Goal: Transaction & Acquisition: Book appointment/travel/reservation

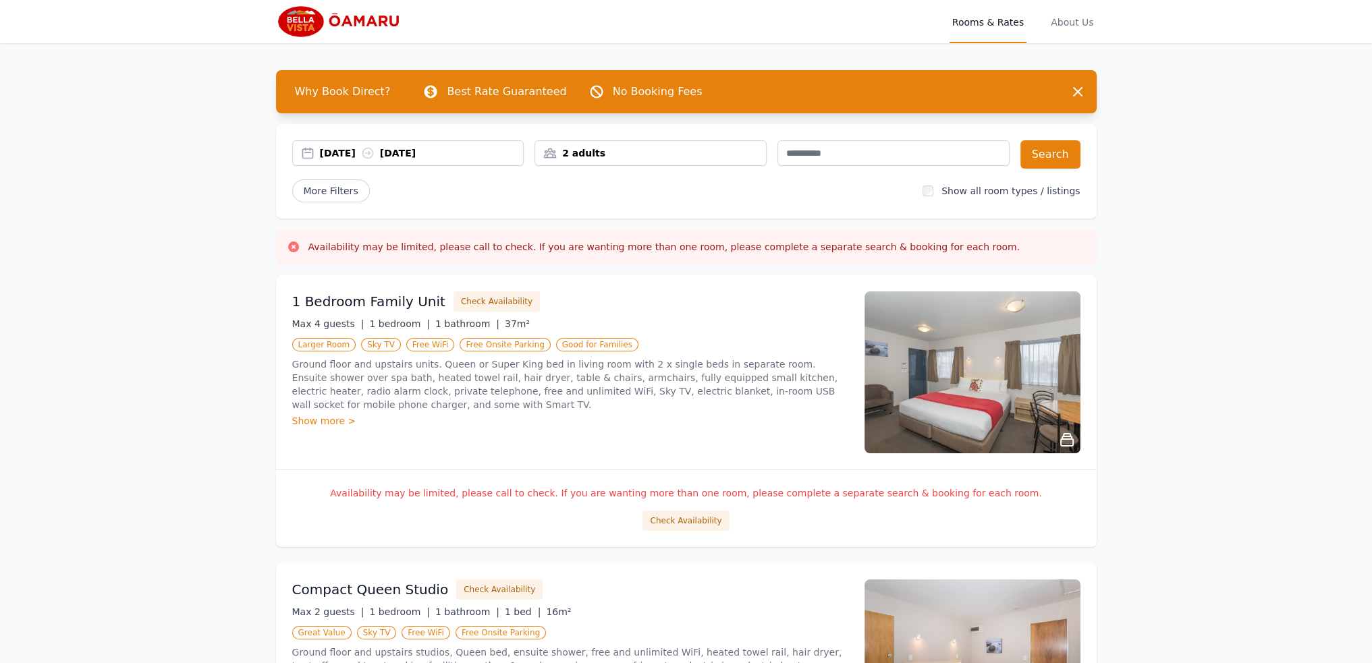
click at [399, 159] on div "[DATE] [DATE]" at bounding box center [422, 152] width 204 height 13
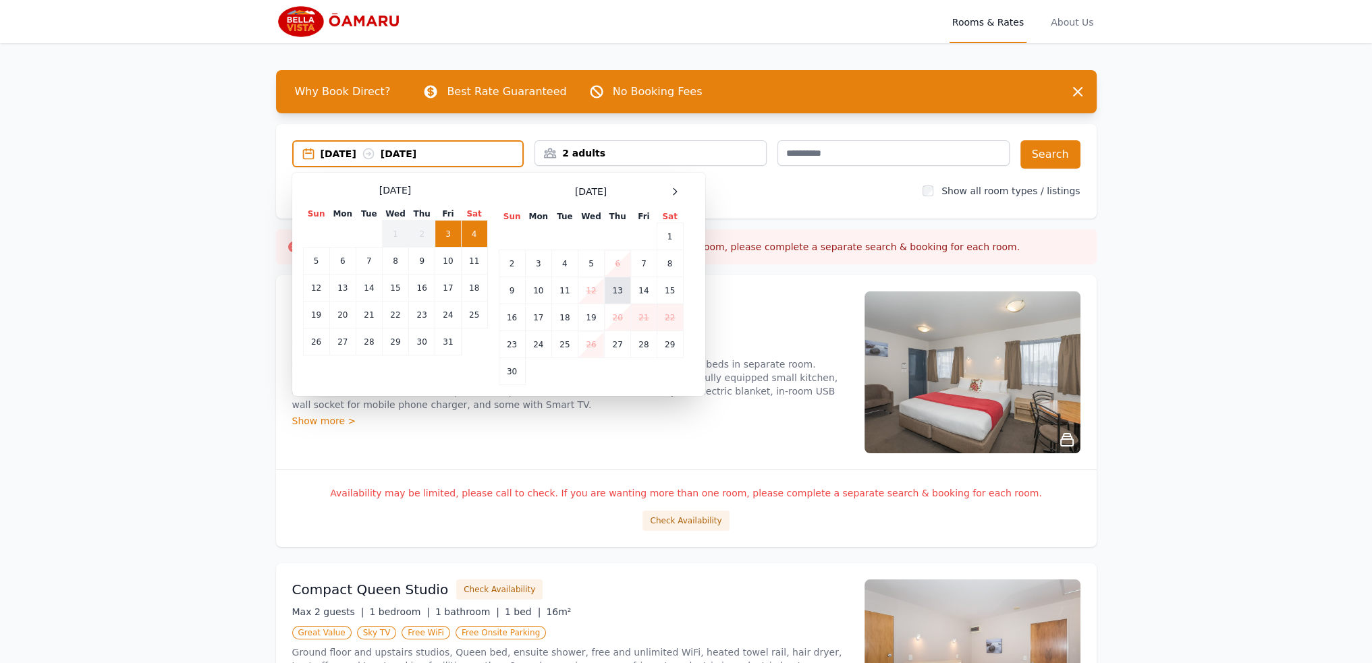
click at [621, 291] on td "13" at bounding box center [618, 290] width 26 height 27
click at [589, 291] on td "12" at bounding box center [591, 290] width 26 height 27
click at [607, 291] on td "13" at bounding box center [618, 290] width 26 height 27
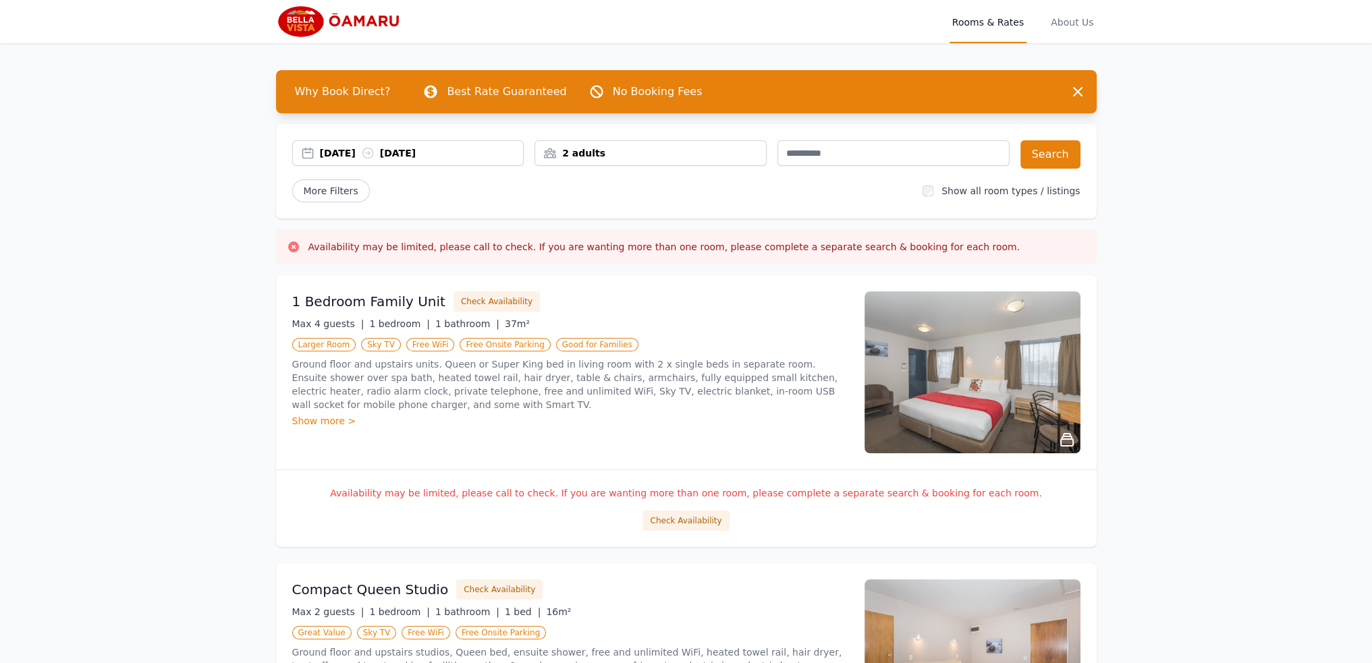
click at [665, 157] on div "2 adults" at bounding box center [650, 152] width 231 height 13
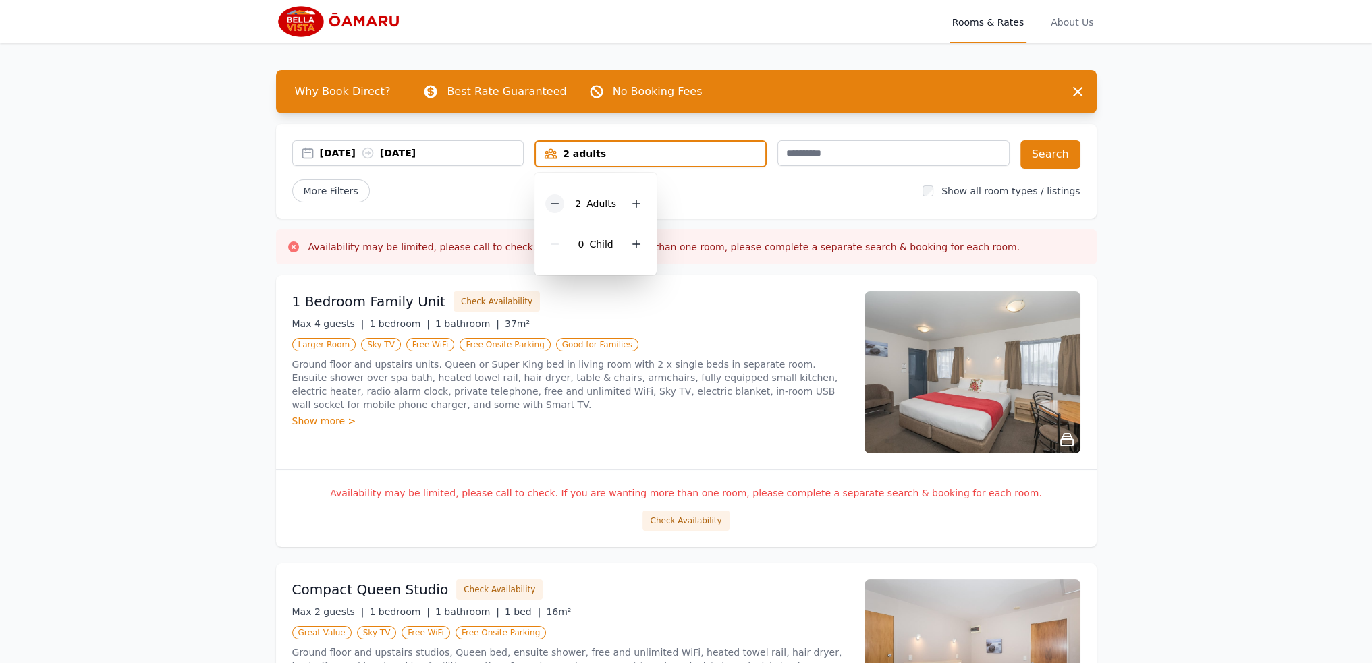
click at [555, 201] on icon at bounding box center [554, 203] width 11 height 11
click at [1045, 153] on button "Search" at bounding box center [1050, 154] width 60 height 28
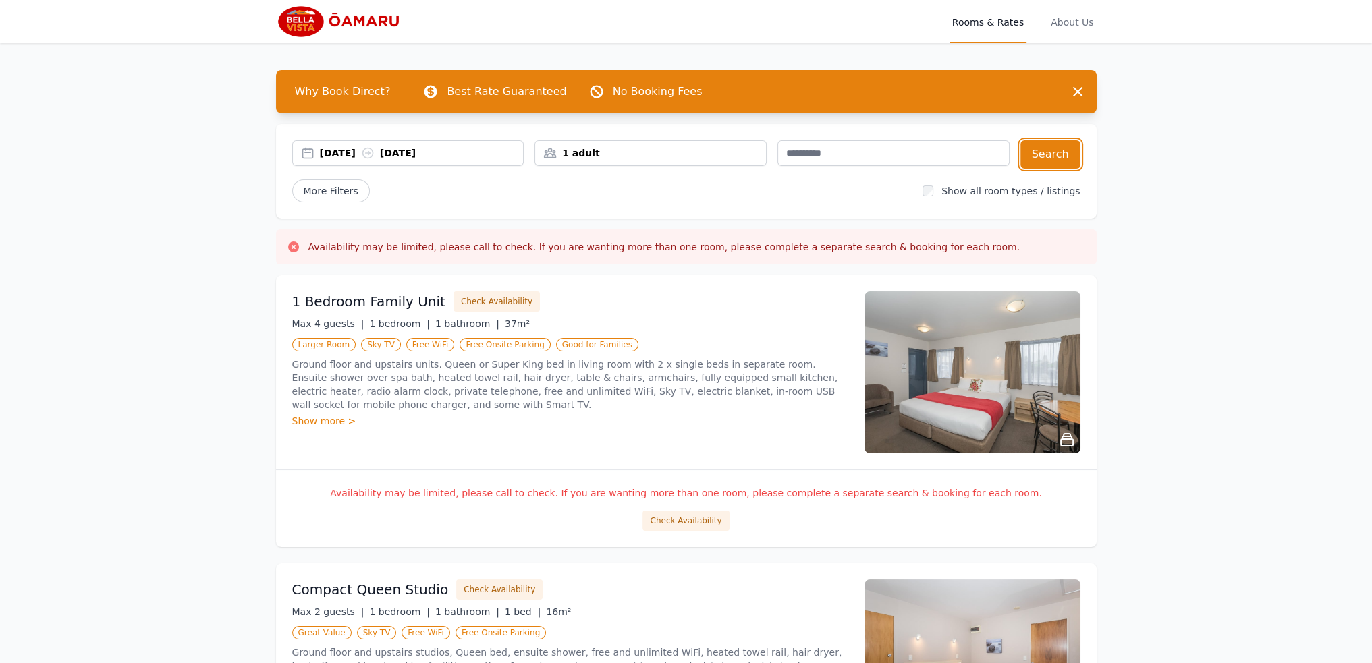
click at [373, 148] on icon at bounding box center [367, 153] width 10 height 10
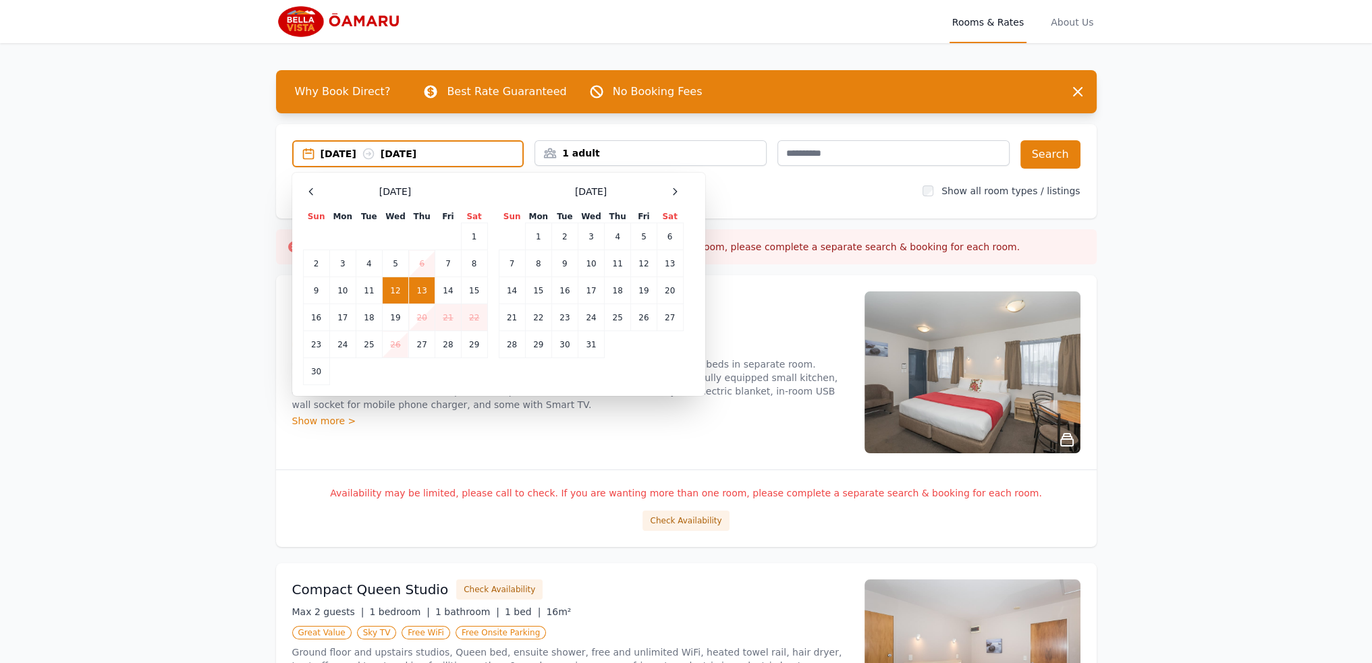
click at [397, 286] on td "12" at bounding box center [395, 290] width 26 height 27
click at [433, 285] on td "13" at bounding box center [422, 290] width 26 height 27
click at [449, 289] on td "14" at bounding box center [448, 290] width 26 height 27
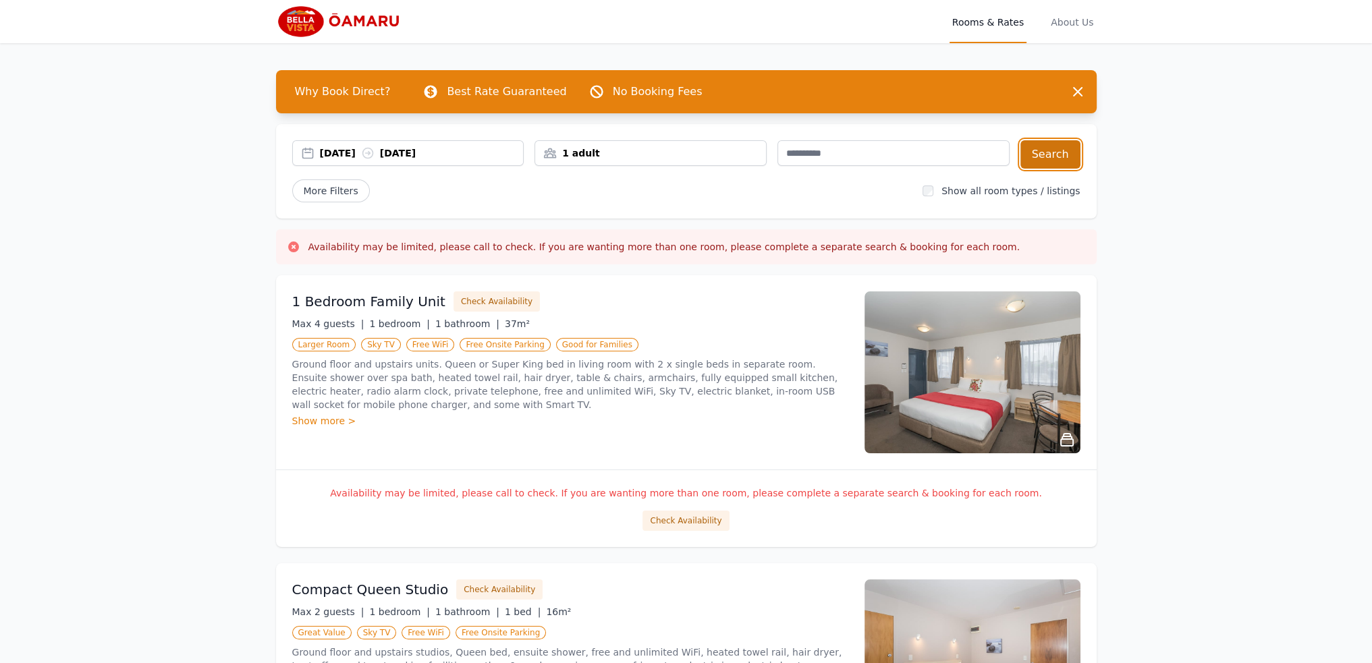
click at [1053, 153] on button "Search" at bounding box center [1050, 154] width 60 height 28
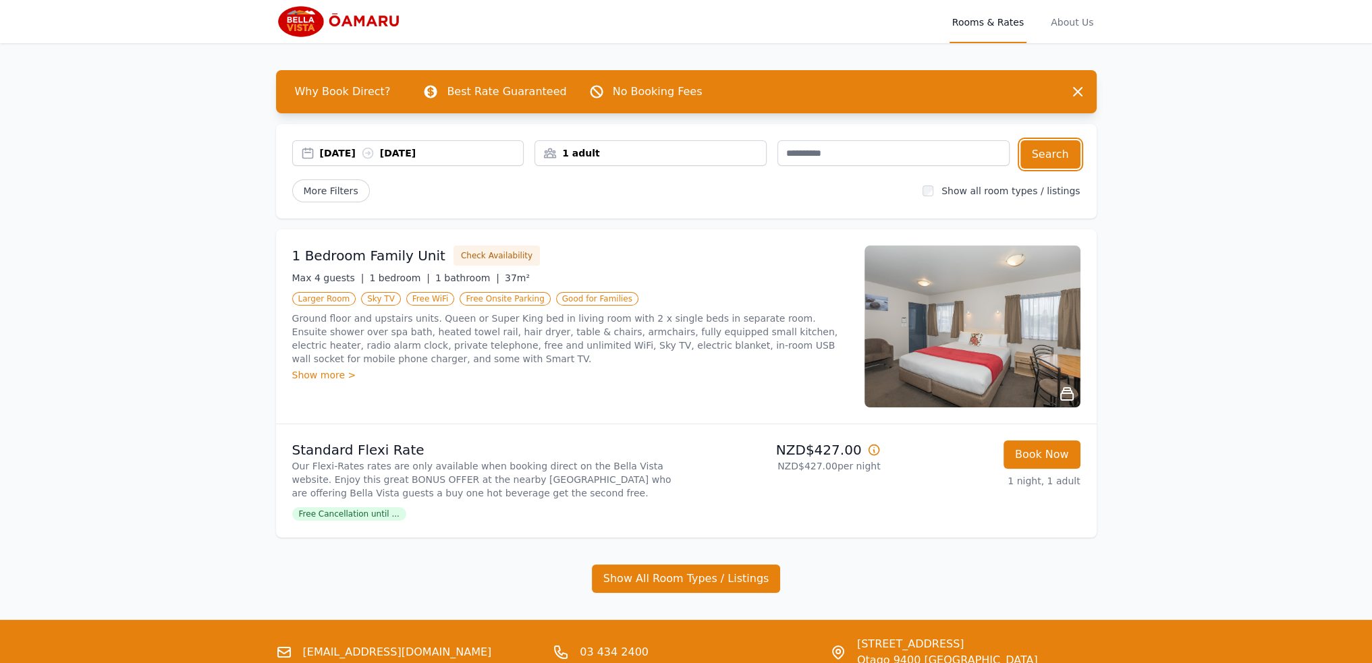
click at [373, 153] on icon at bounding box center [367, 153] width 10 height 10
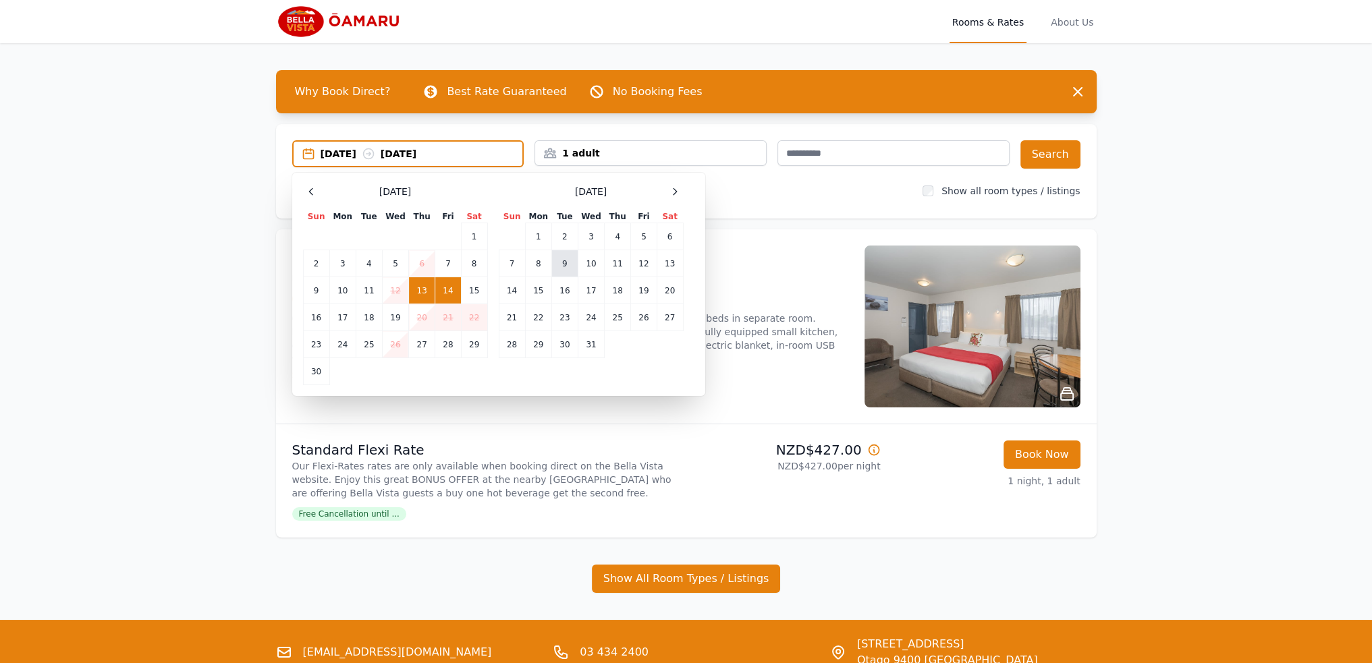
click at [572, 265] on td "9" at bounding box center [564, 263] width 26 height 27
click at [584, 267] on td "10" at bounding box center [591, 263] width 26 height 27
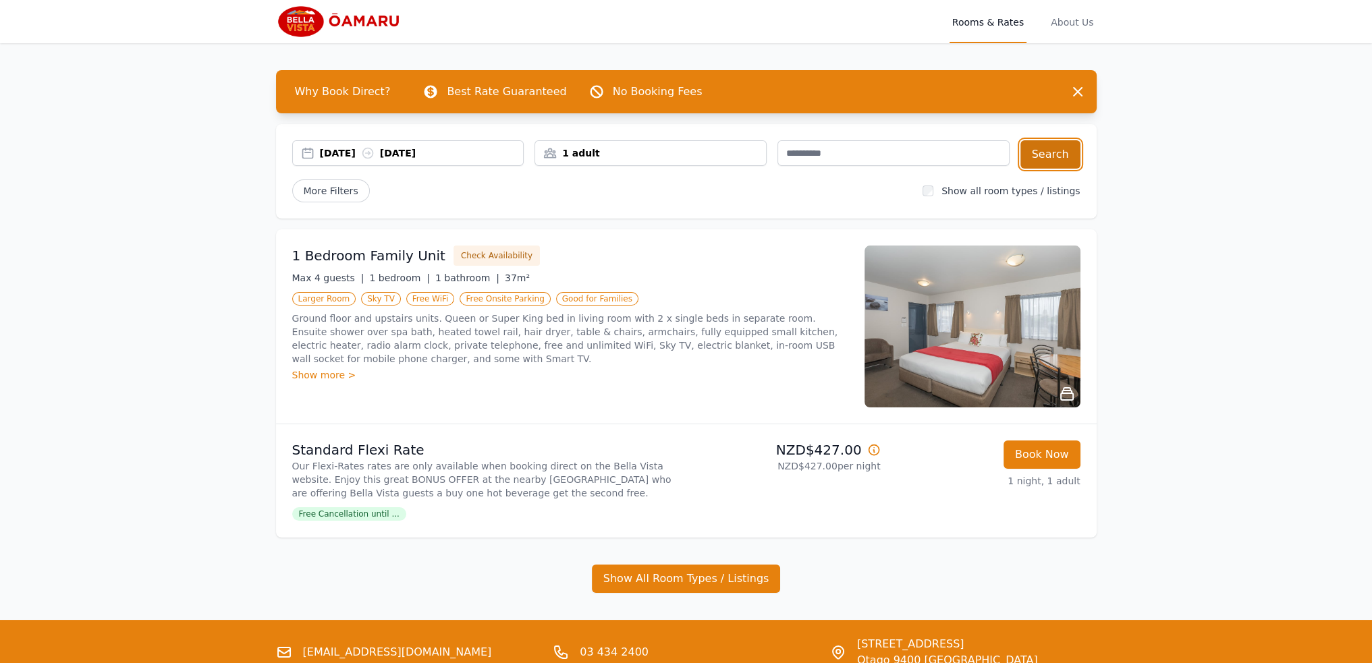
click at [1053, 156] on button "Search" at bounding box center [1050, 154] width 60 height 28
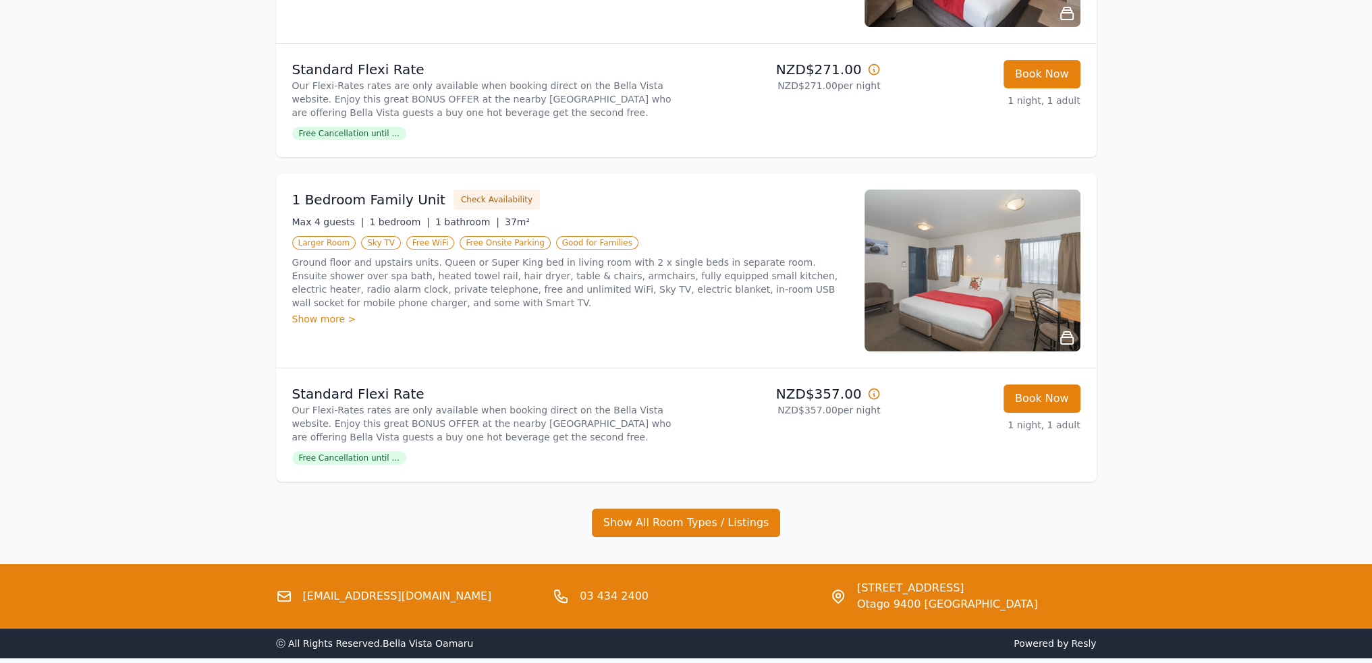
scroll to position [405, 0]
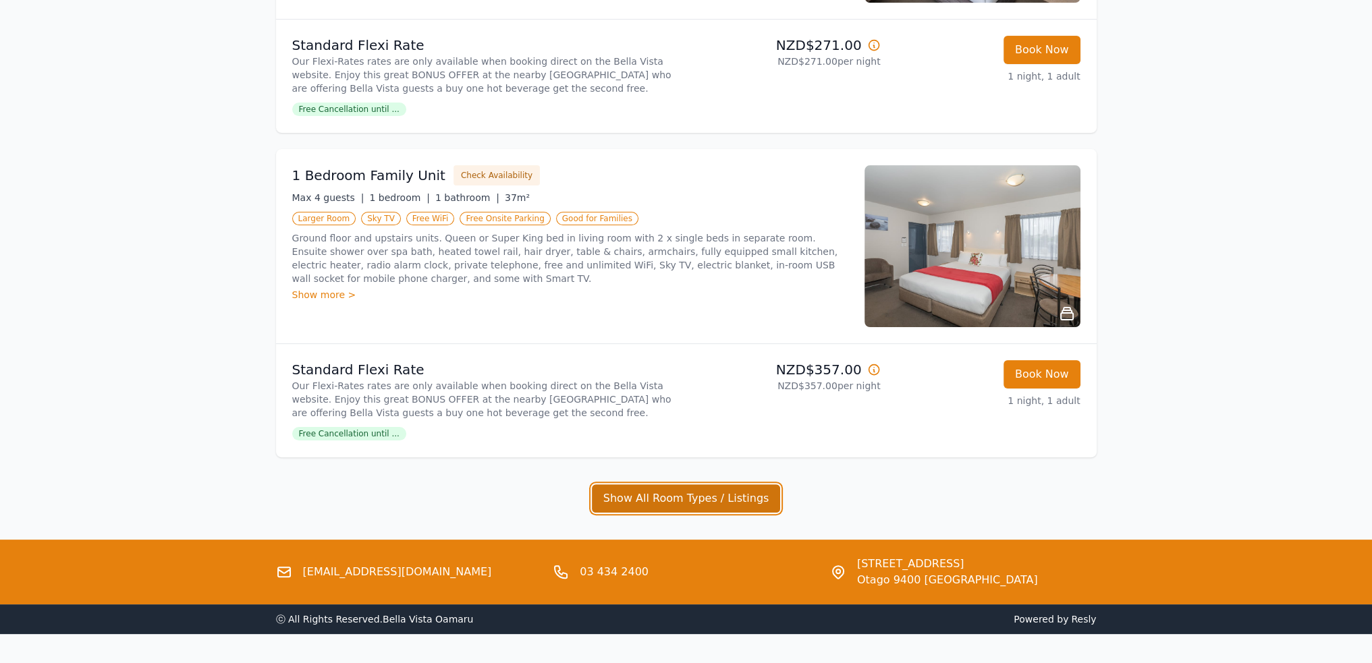
click at [681, 491] on button "Show All Room Types / Listings" at bounding box center [686, 499] width 189 height 28
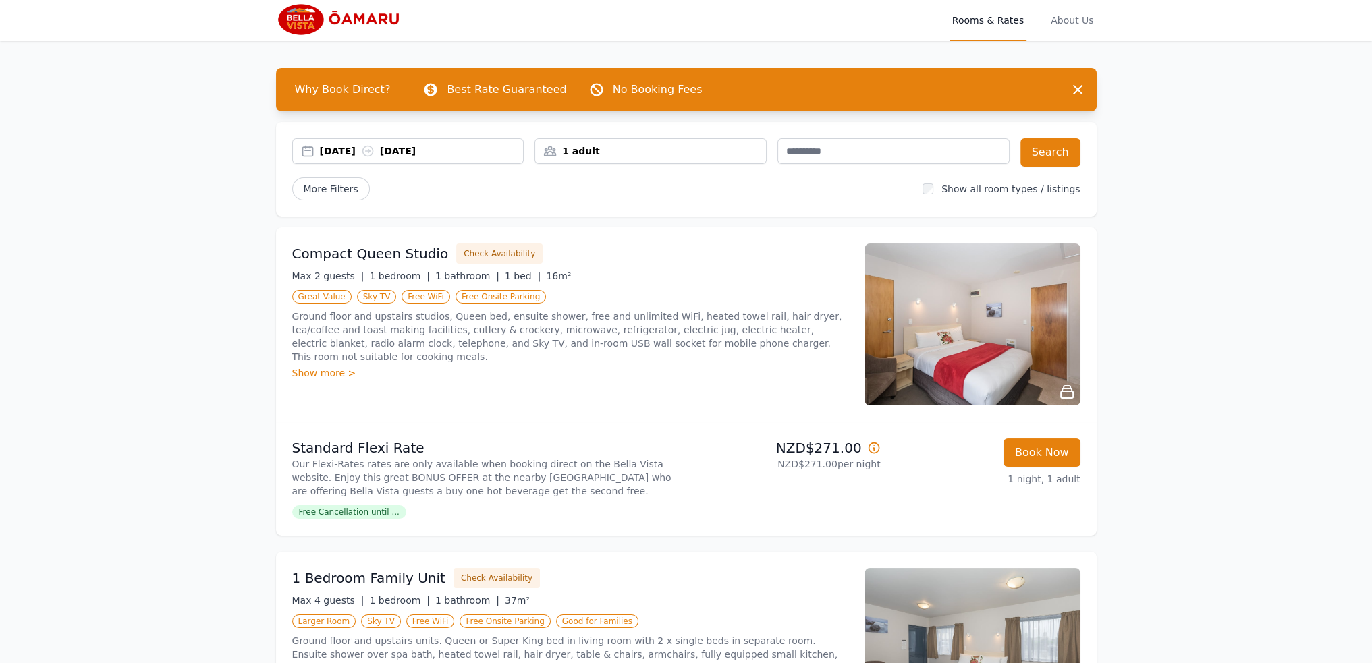
scroll to position [0, 0]
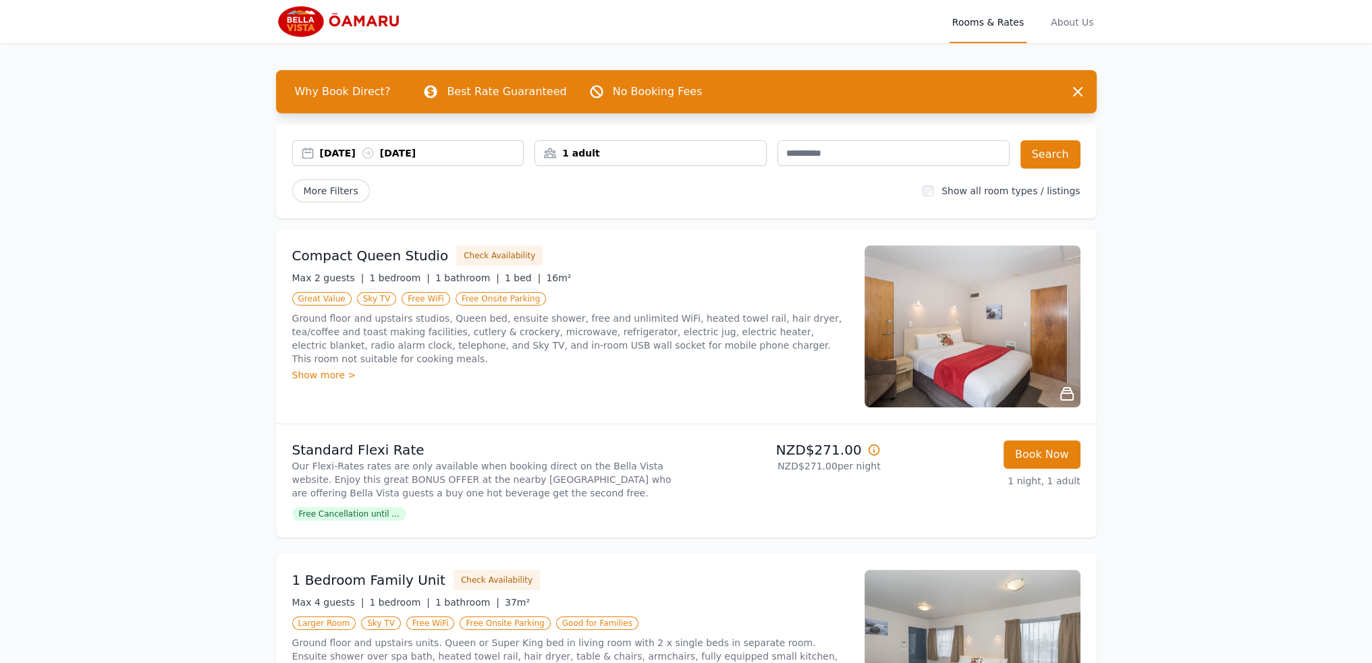
click at [439, 148] on div "[DATE] [DATE]" at bounding box center [422, 152] width 204 height 13
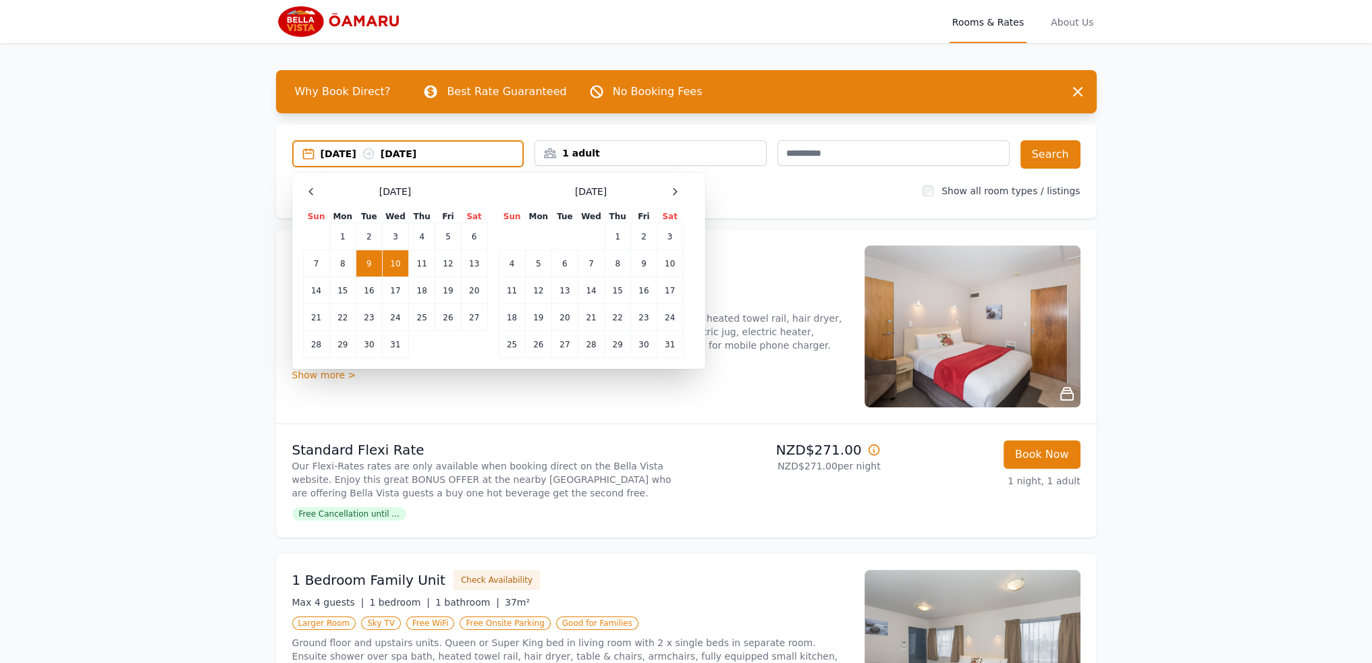
click at [302, 182] on div "Select Dates [DATE] Sun Mon Tue Wed Thu Fri Sat 1 2 3 4 5 6 7 8 9 10 11 12 13 1…" at bounding box center [498, 271] width 413 height 196
click at [313, 190] on icon at bounding box center [311, 191] width 11 height 11
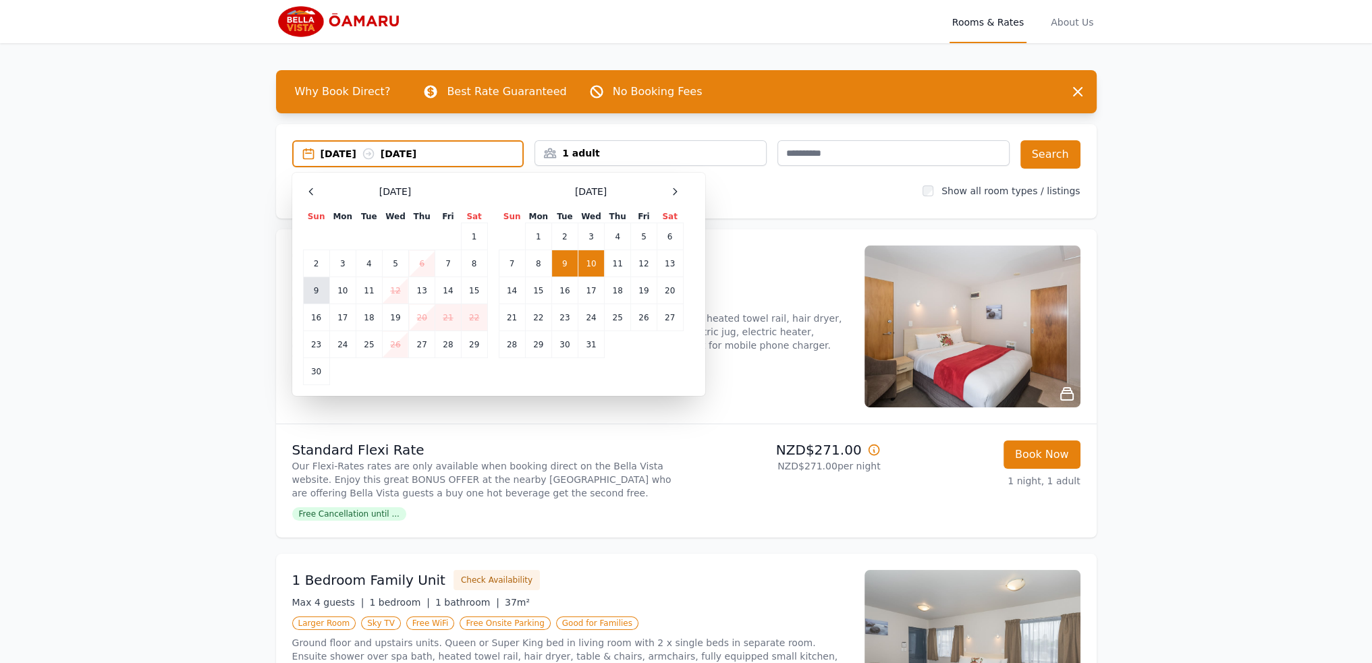
click at [323, 293] on td "9" at bounding box center [316, 290] width 26 height 27
click at [338, 289] on td "10" at bounding box center [342, 290] width 26 height 27
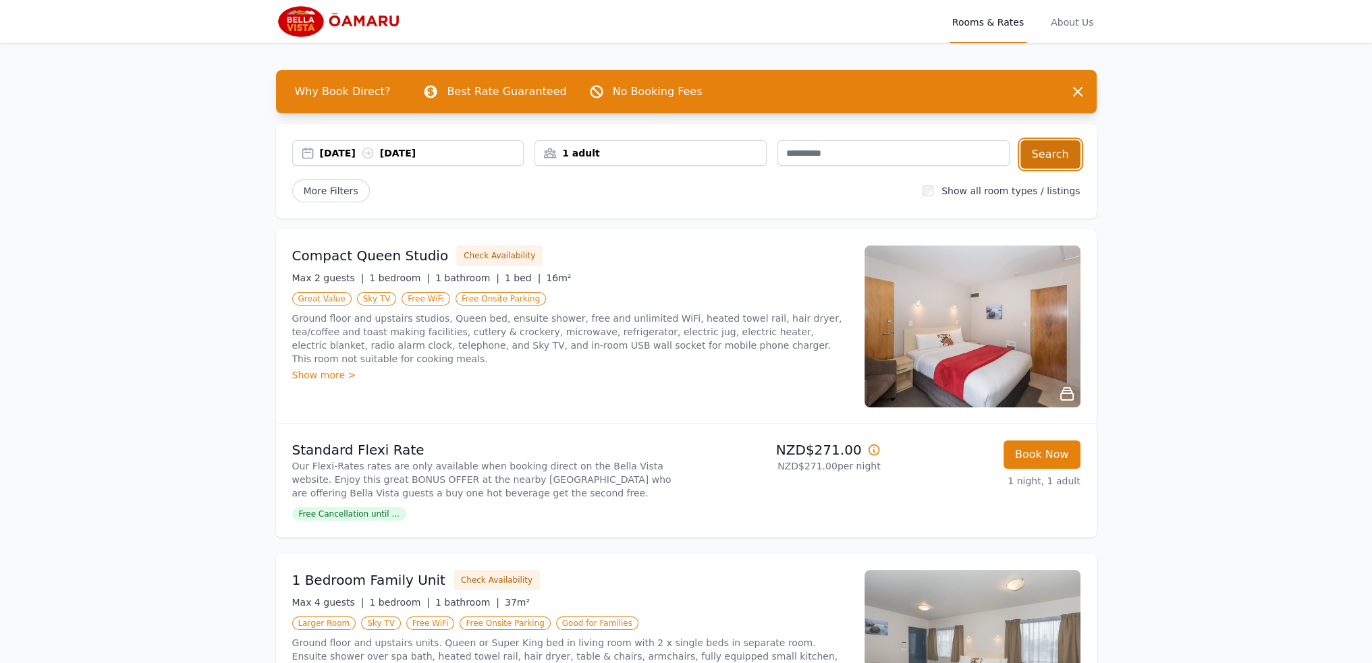
click at [1042, 155] on button "Search" at bounding box center [1050, 154] width 60 height 28
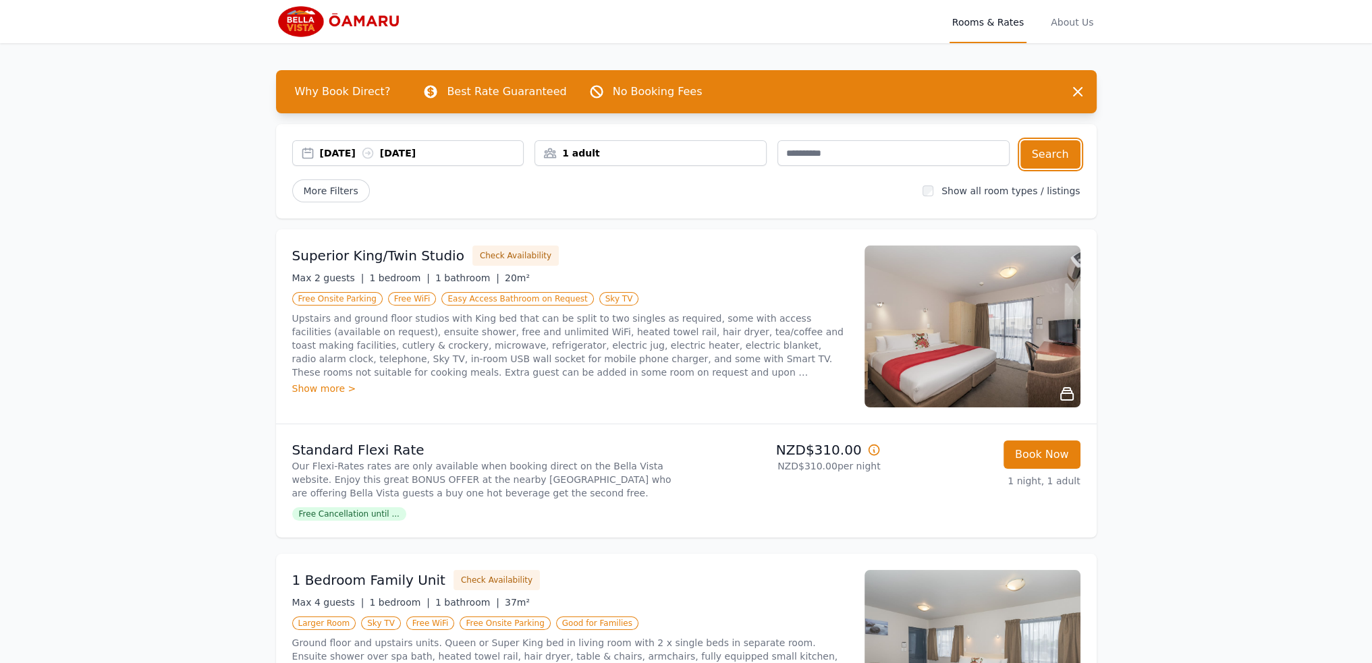
click at [375, 150] on icon at bounding box center [367, 152] width 13 height 13
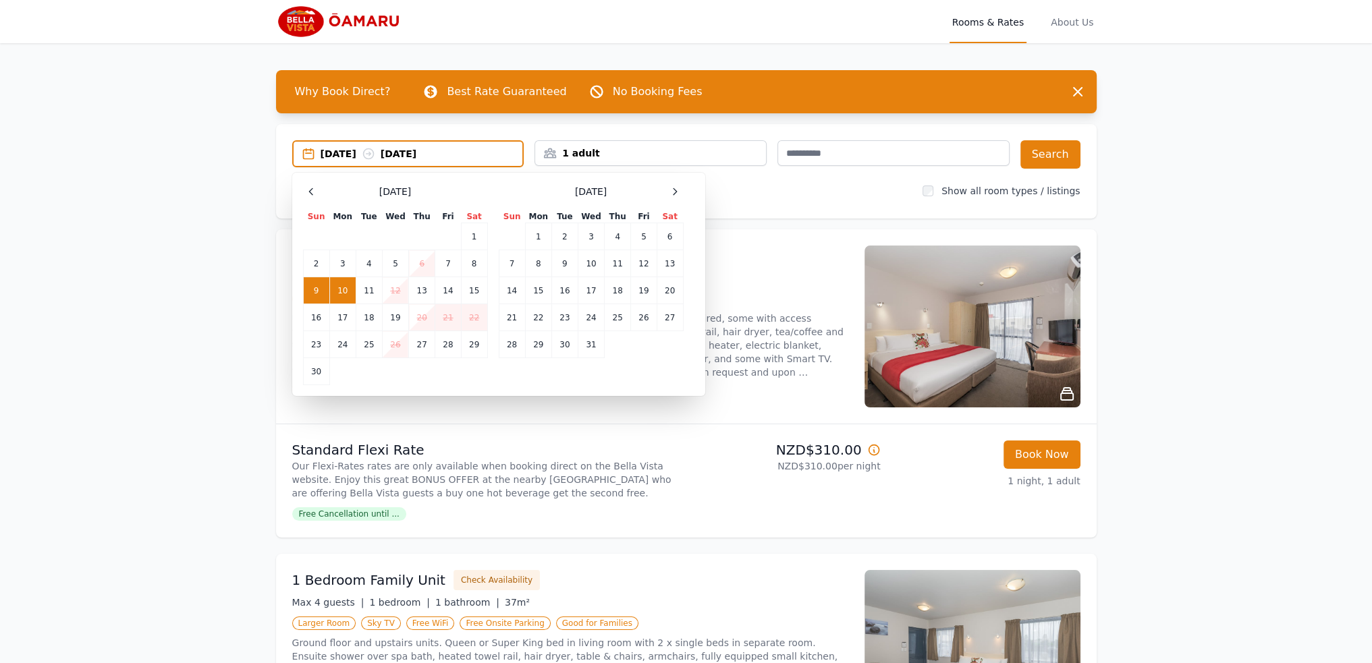
click at [348, 289] on td "10" at bounding box center [342, 290] width 26 height 27
click at [356, 289] on td "11" at bounding box center [369, 290] width 26 height 27
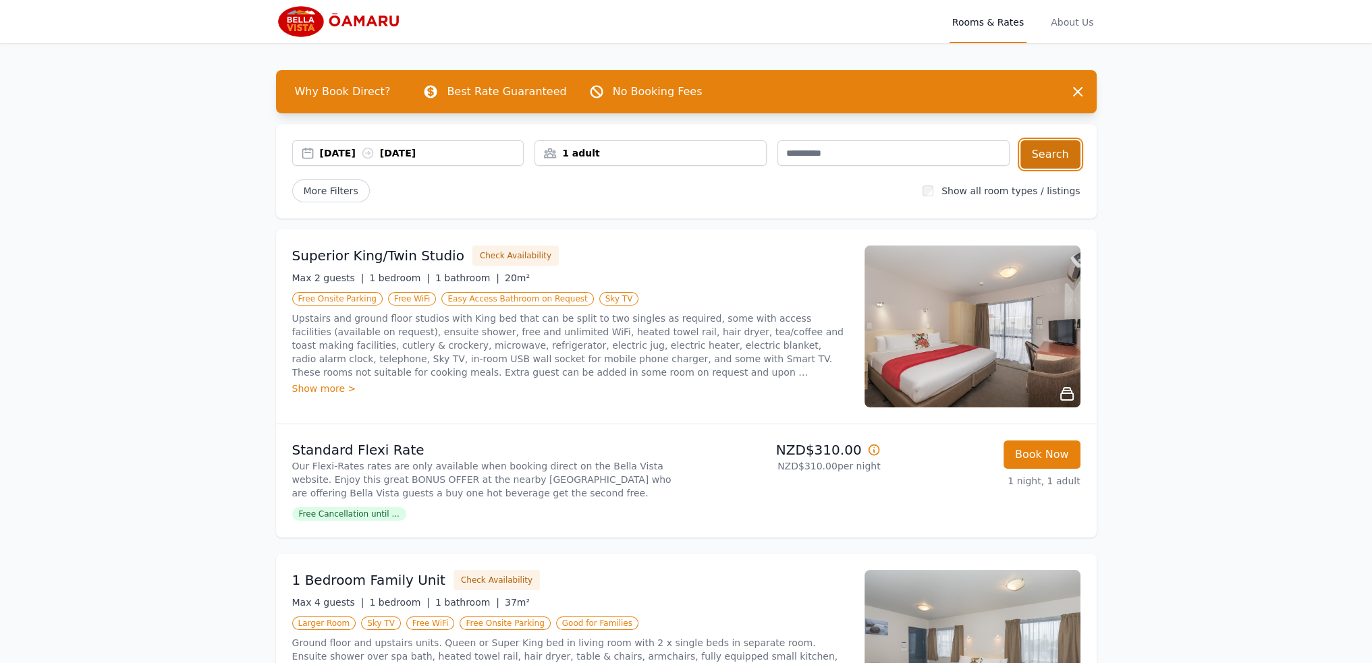
click at [1064, 159] on button "Search" at bounding box center [1050, 154] width 60 height 28
